Goal: Navigation & Orientation: Find specific page/section

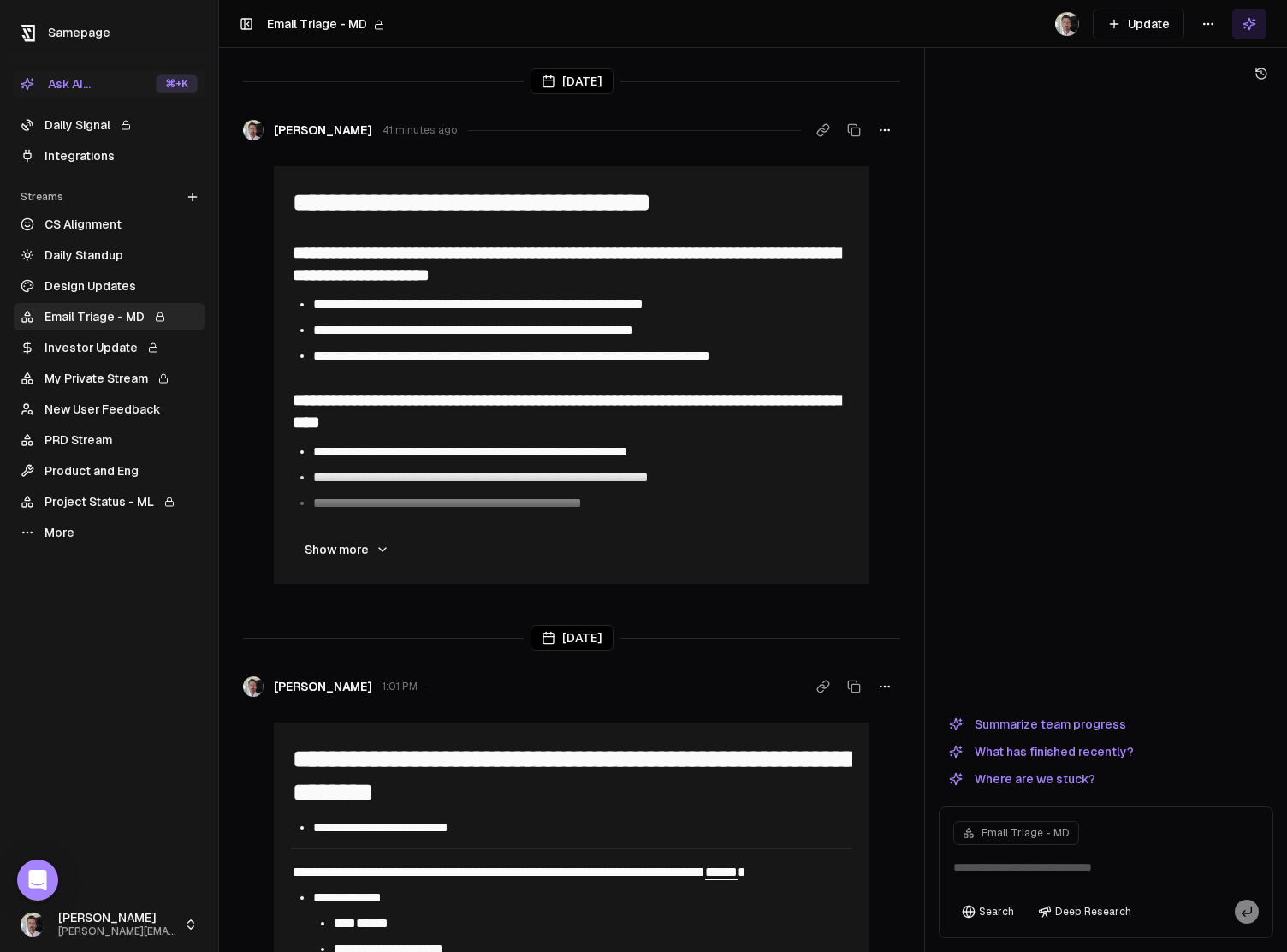
click at [54, 186] on div "Streams" at bounding box center [108, 197] width 190 height 27
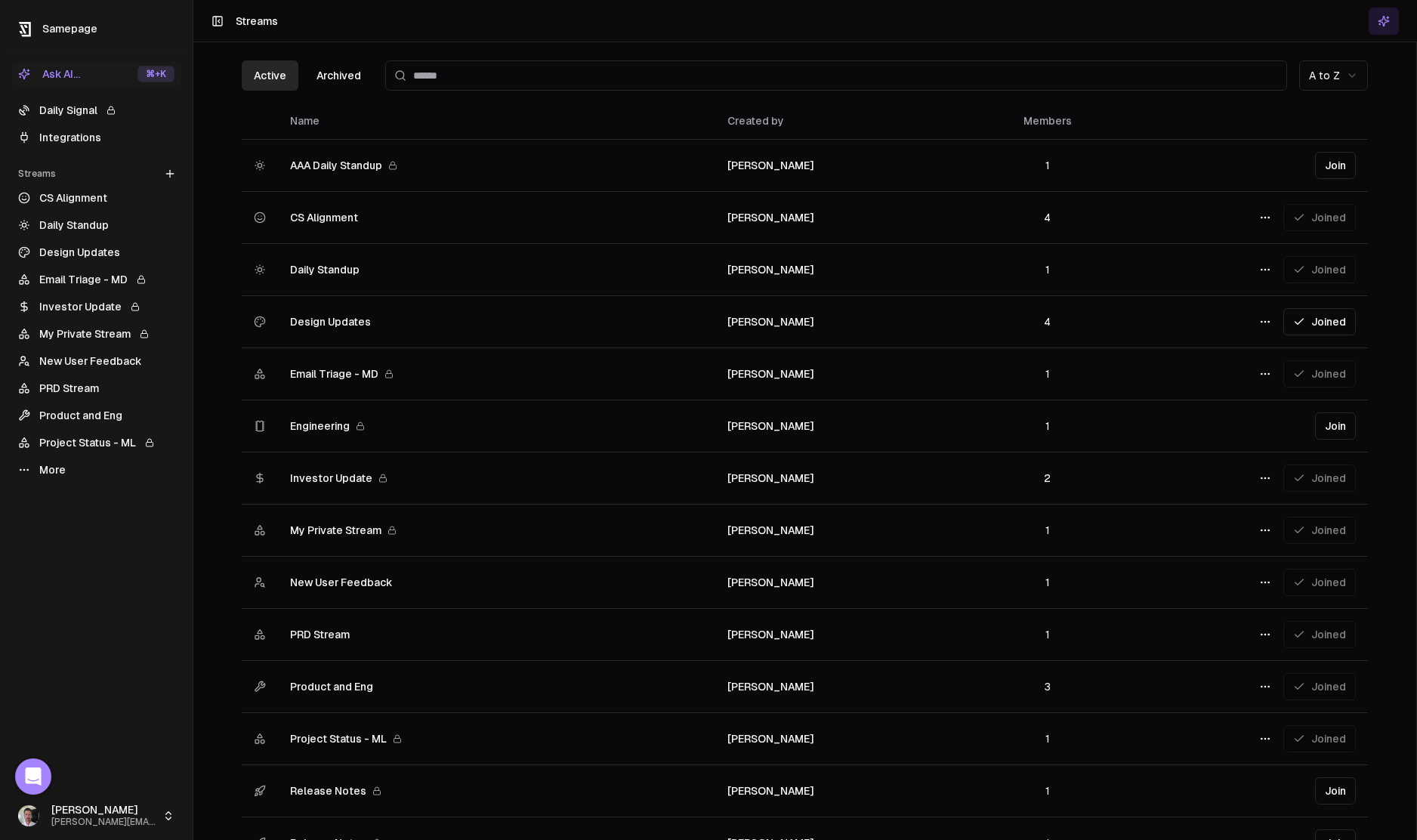
scroll to position [3, 0]
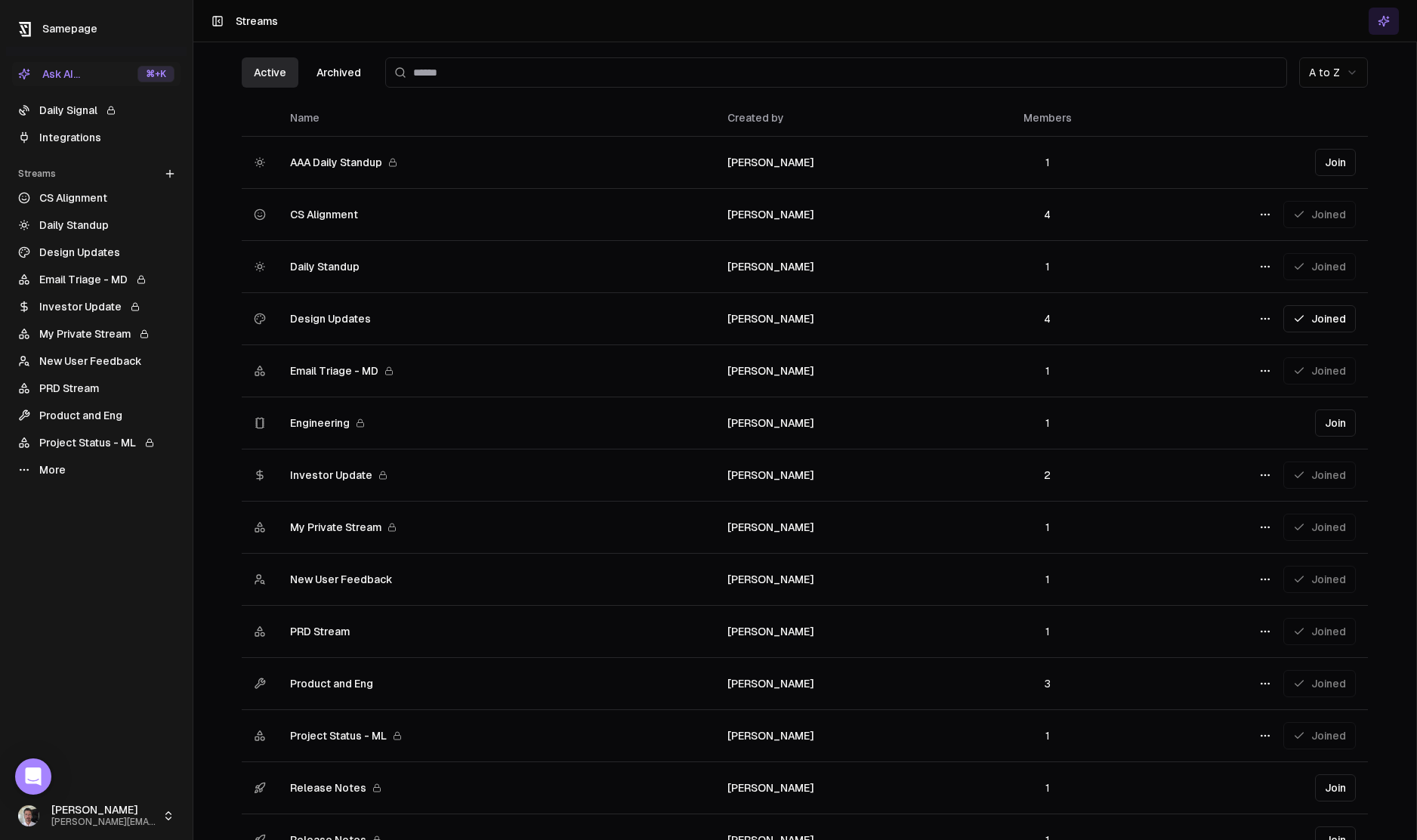
click at [48, 171] on div "Streams" at bounding box center [96, 174] width 168 height 24
click at [1136, 209] on html "Samepage Ask AI... ⌘ +K Daily Signal Integrations Streams Create Stream CS Alig…" at bounding box center [708, 420] width 1417 height 840
click at [334, 215] on html "Samepage Ask AI... ⌘ +K Daily Signal Integrations Streams Create Stream CS Alig…" at bounding box center [708, 420] width 1417 height 840
click at [327, 217] on span "CS Alignment" at bounding box center [324, 214] width 68 height 15
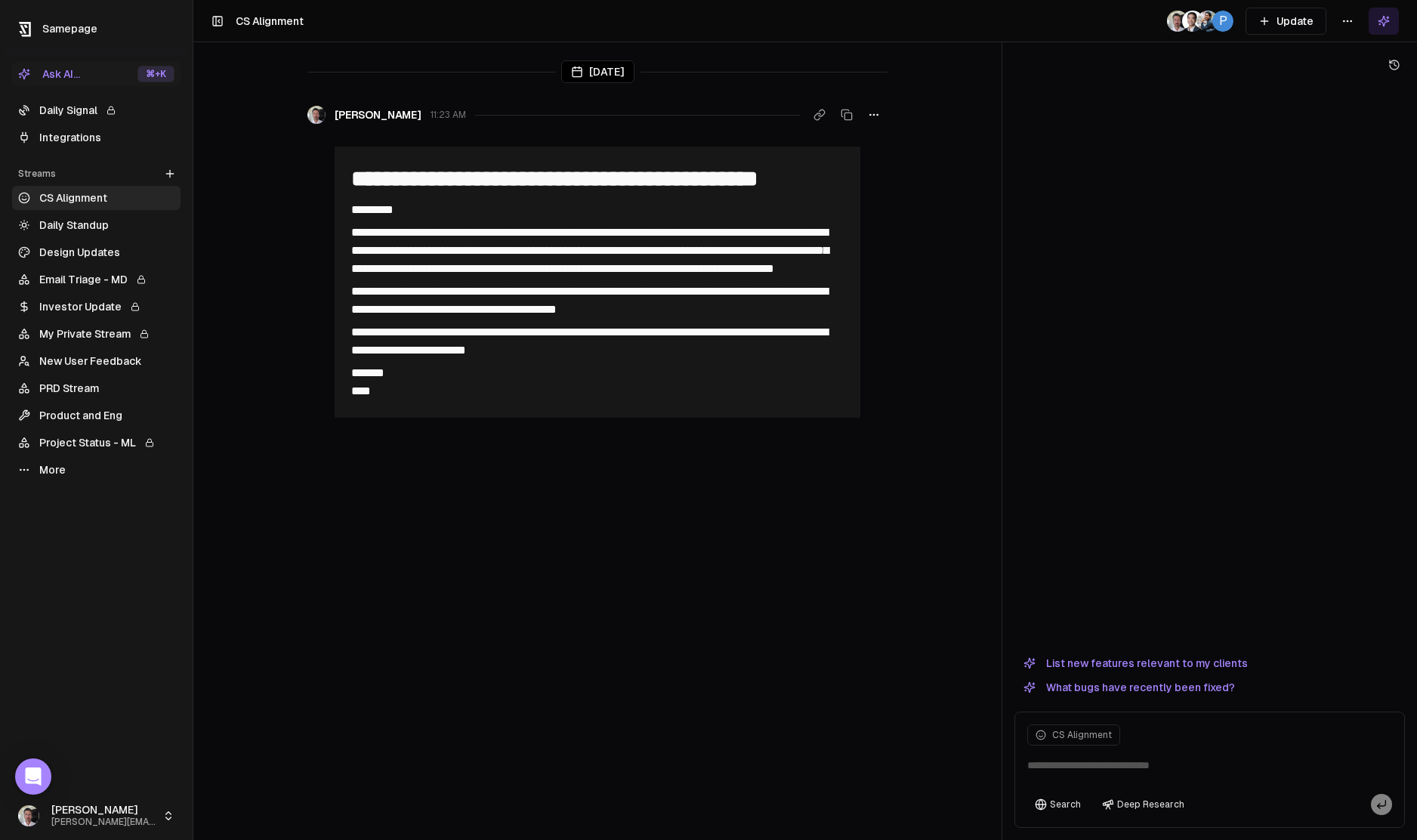
click at [33, 170] on div "Streams" at bounding box center [96, 174] width 168 height 24
